Goal: Information Seeking & Learning: Learn about a topic

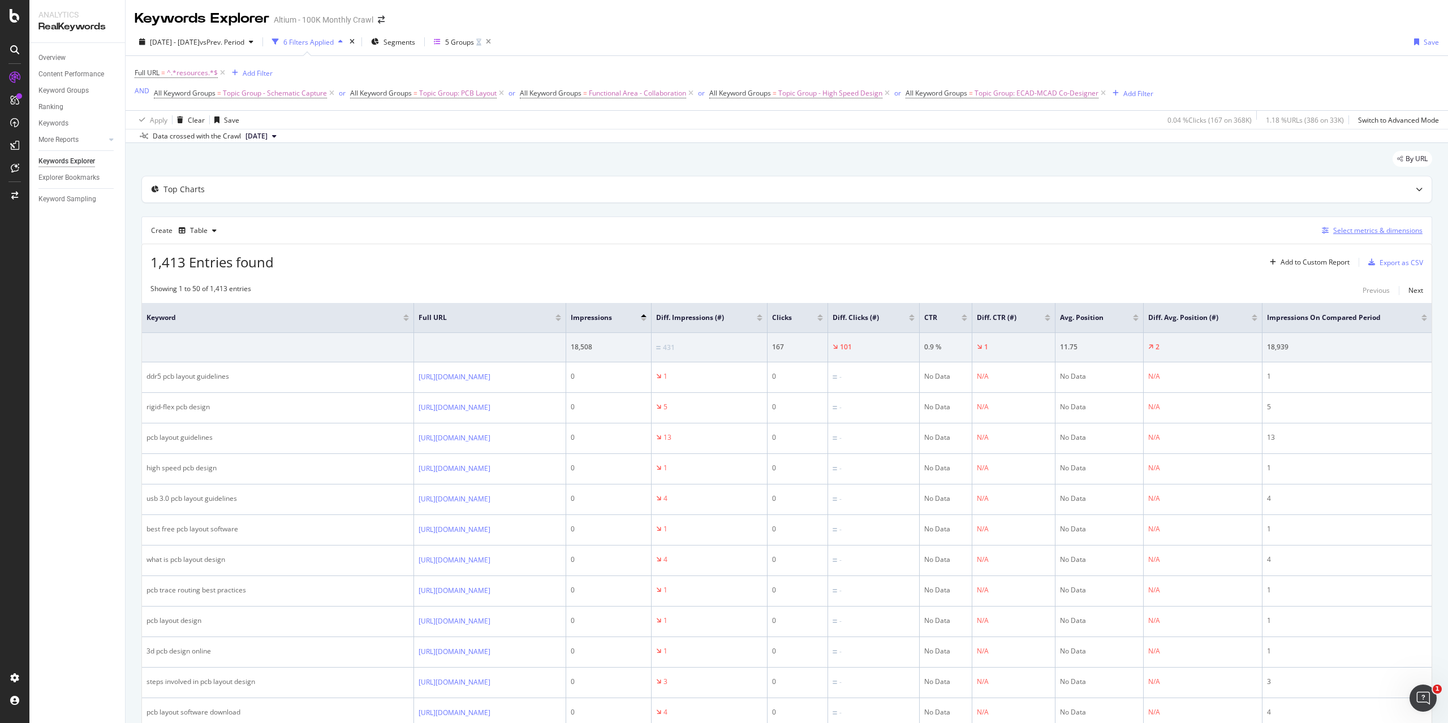
click at [1365, 228] on div "Select metrics & dimensions" at bounding box center [1377, 231] width 89 height 10
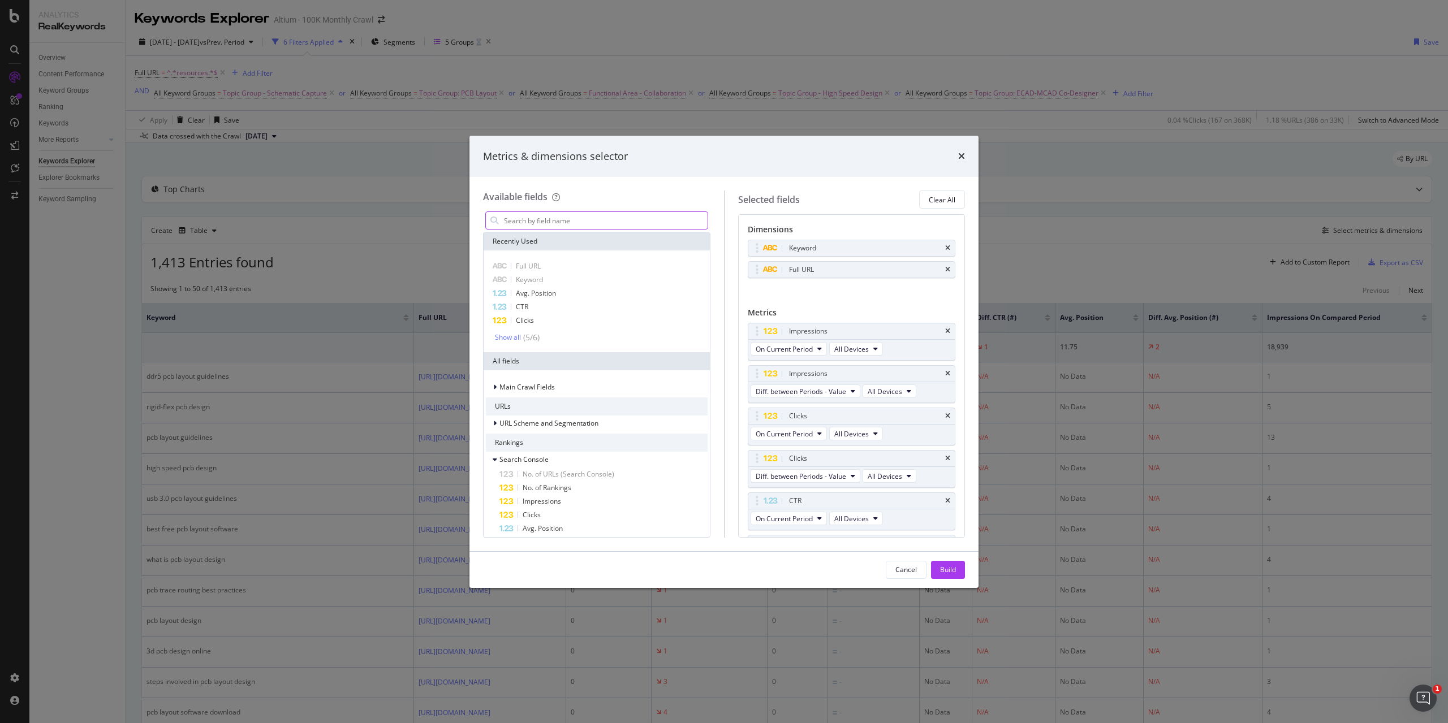
click at [580, 226] on input "modal" at bounding box center [605, 220] width 205 height 17
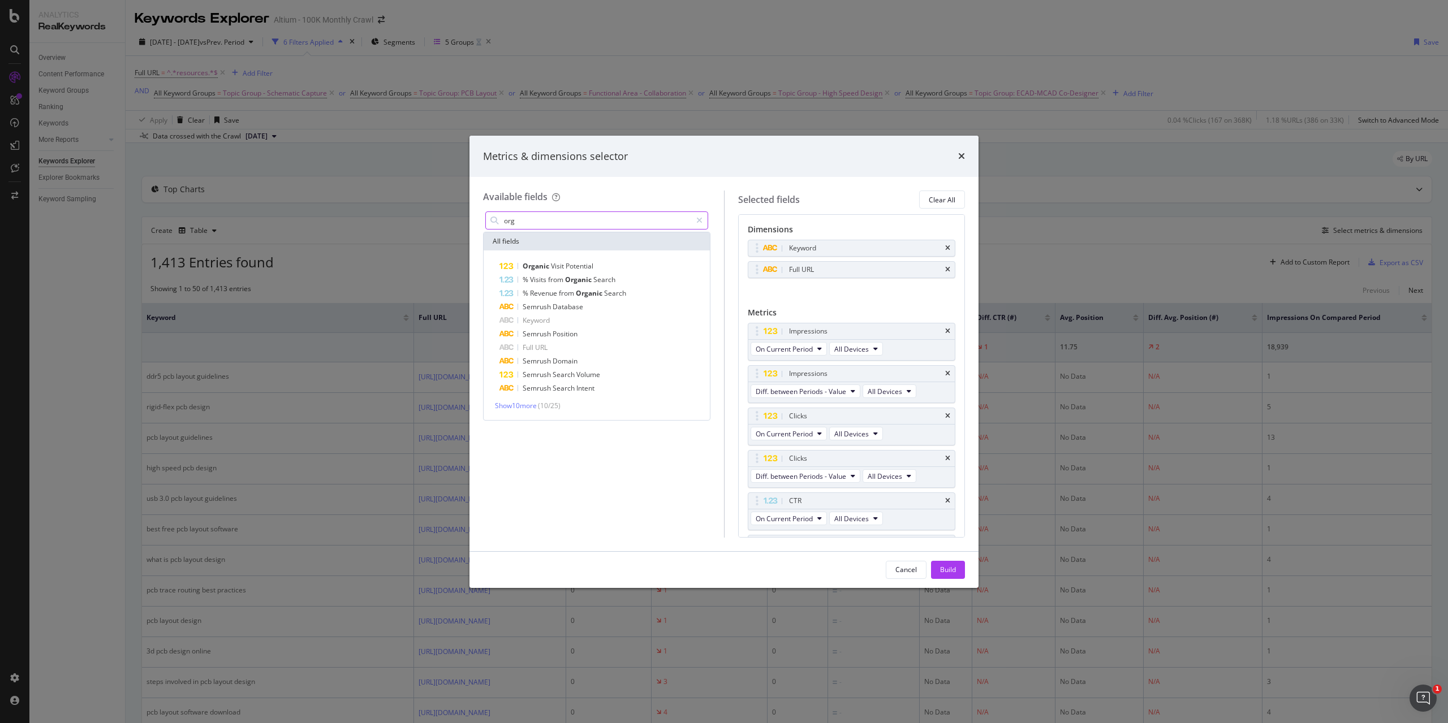
click at [593, 226] on input "org" at bounding box center [597, 220] width 188 height 17
click at [544, 409] on span "( 10 / 25 )" at bounding box center [549, 406] width 23 height 10
click at [529, 405] on span "Show 10 more" at bounding box center [516, 406] width 42 height 10
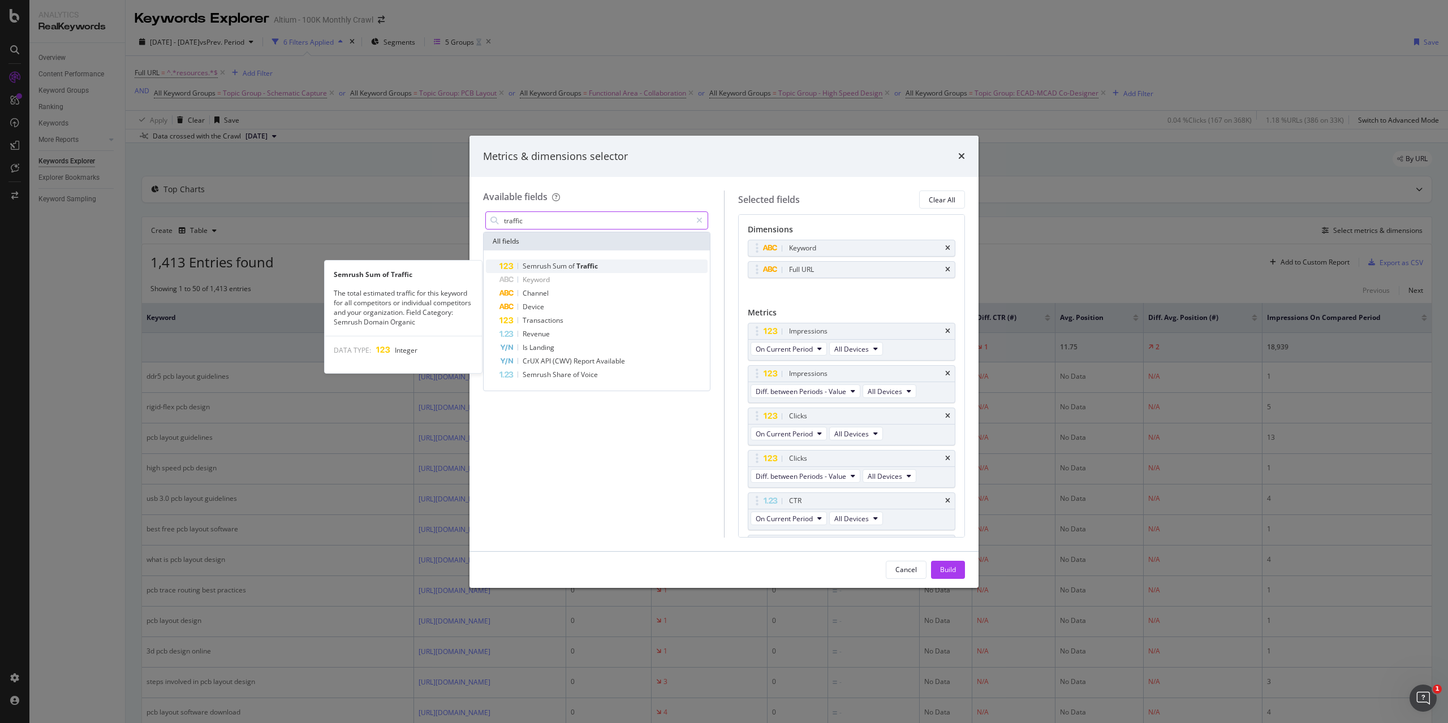
type input "traffic"
click at [579, 266] on span "Traffic" at bounding box center [586, 266] width 21 height 10
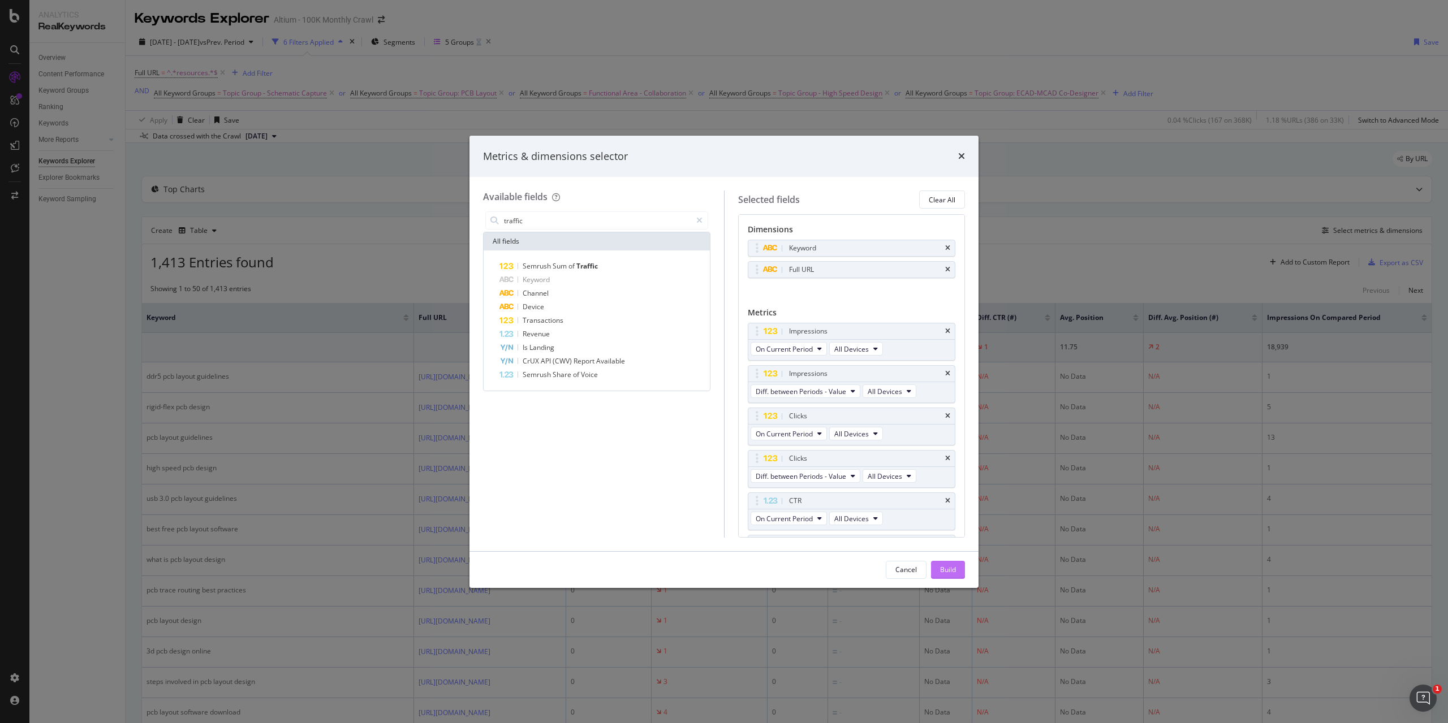
click at [951, 569] on div "Build" at bounding box center [948, 570] width 16 height 10
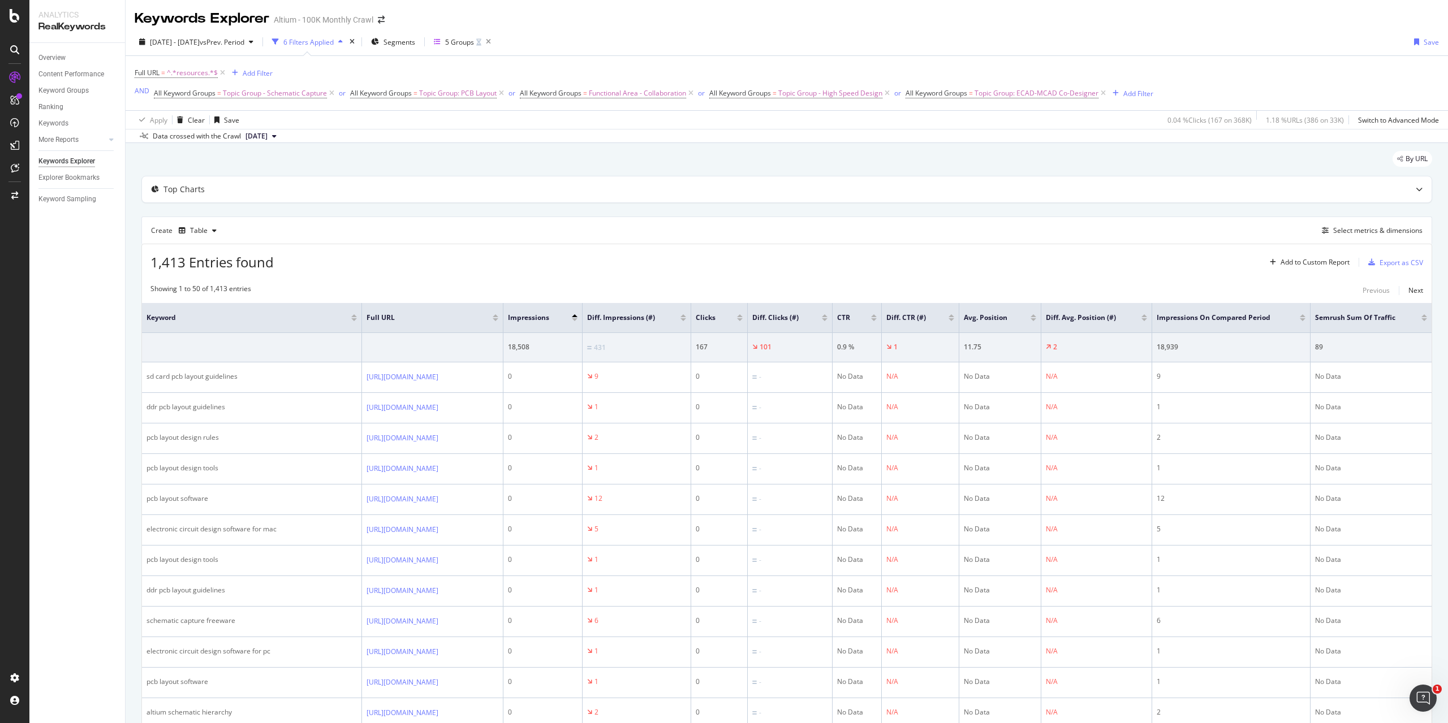
click at [577, 319] on div at bounding box center [575, 319] width 6 height 3
